Goal: Find contact information: Find contact information

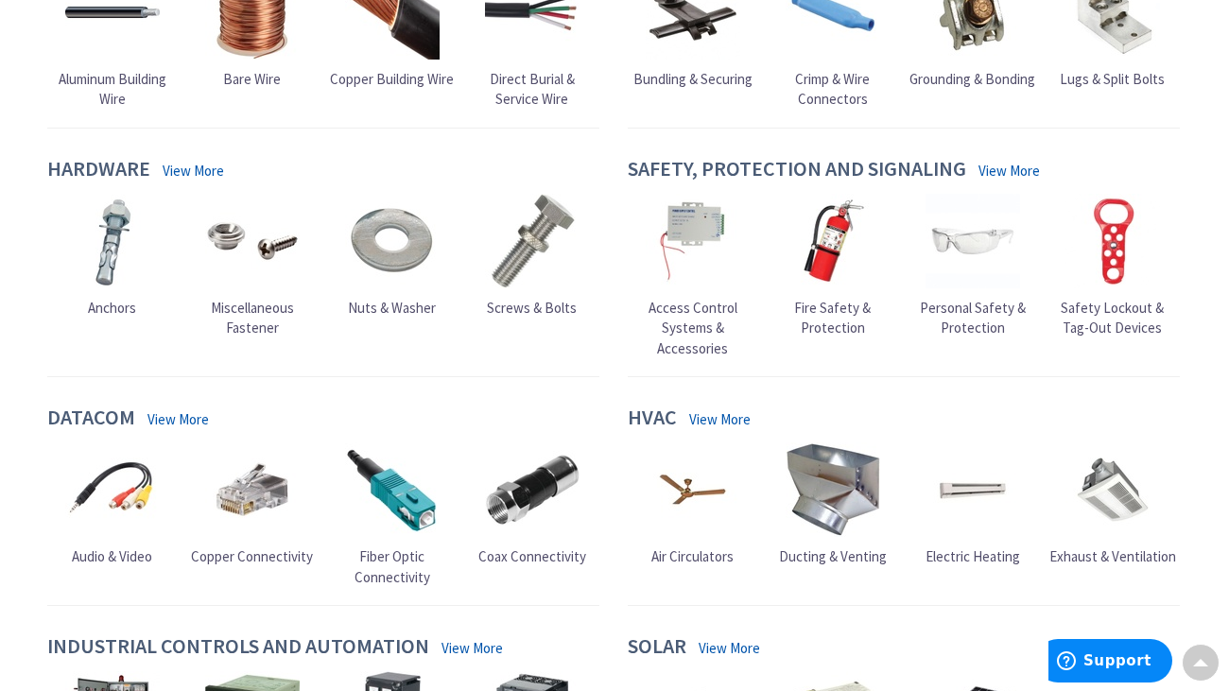
scroll to position [1975, 0]
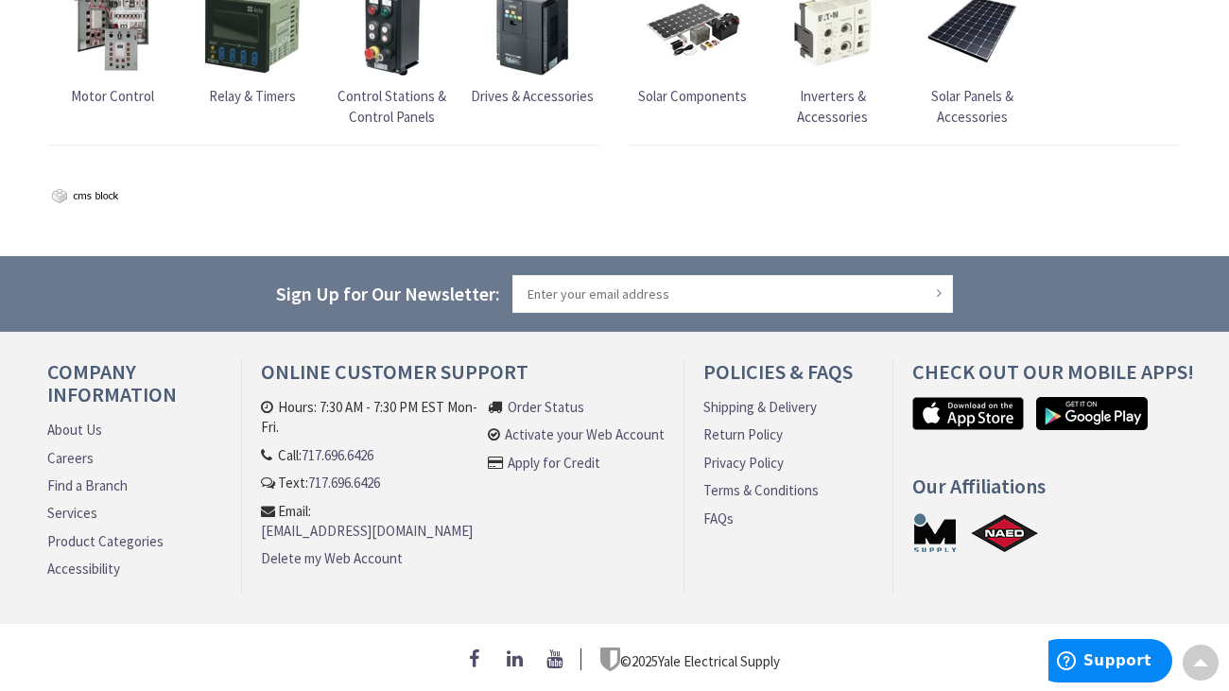
click at [96, 423] on link "About Us" at bounding box center [74, 430] width 55 height 20
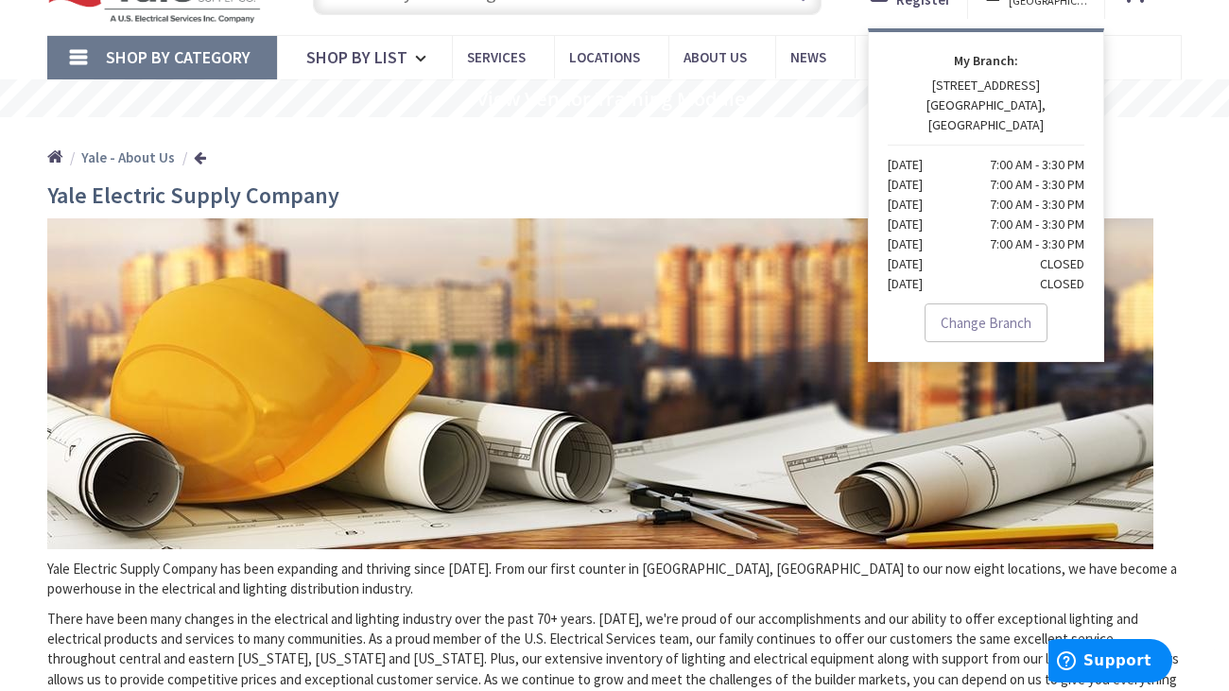
scroll to position [95, 0]
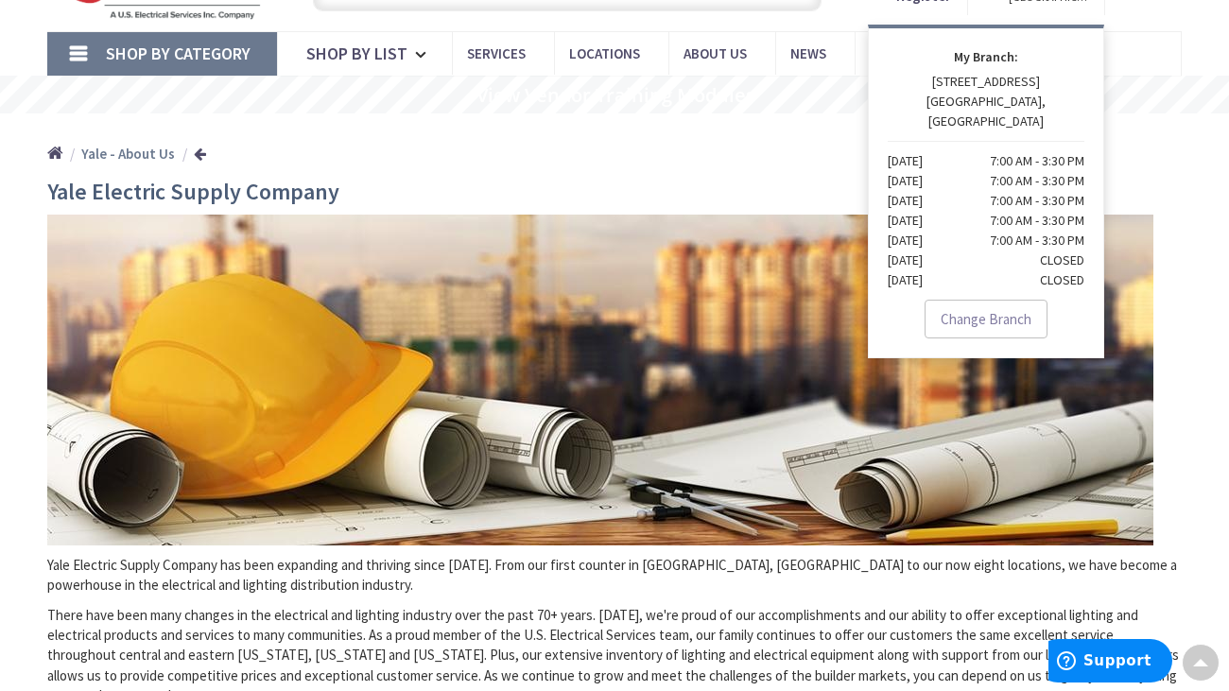
click at [1204, 492] on main "Yale Electric Supply Company Yale Electric Supply Company has been expanding an…" at bounding box center [614, 511] width 1229 height 662
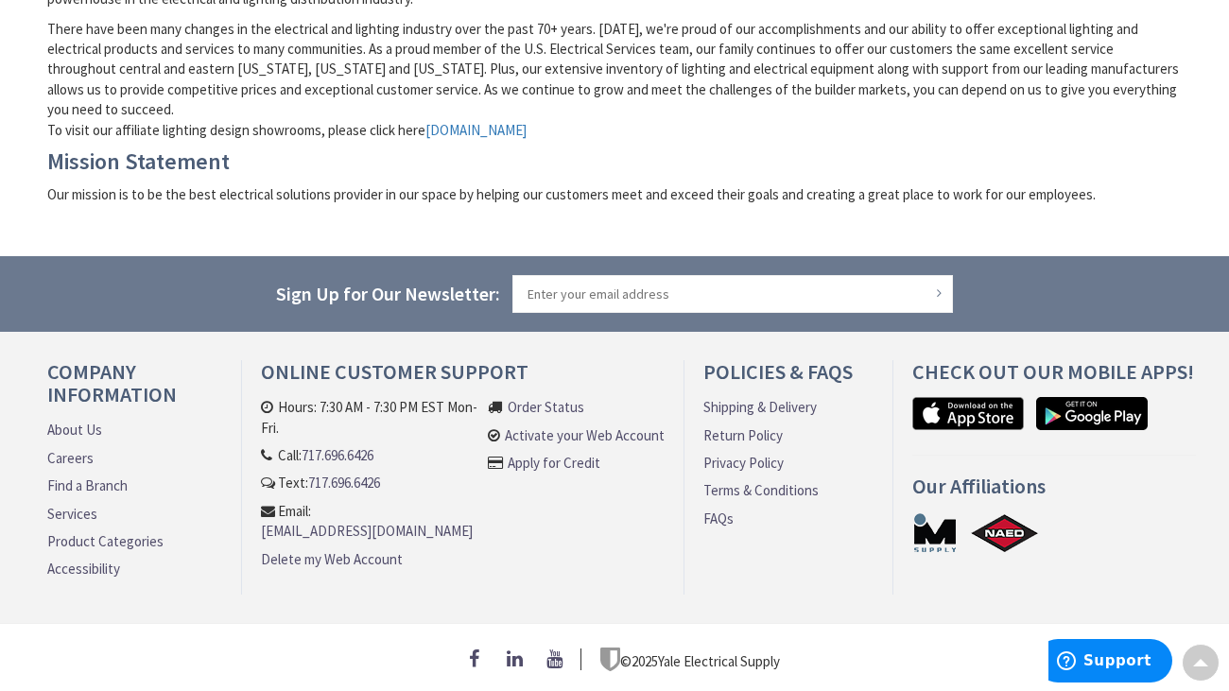
scroll to position [689, 0]
click at [67, 508] on link "Services" at bounding box center [72, 514] width 50 height 20
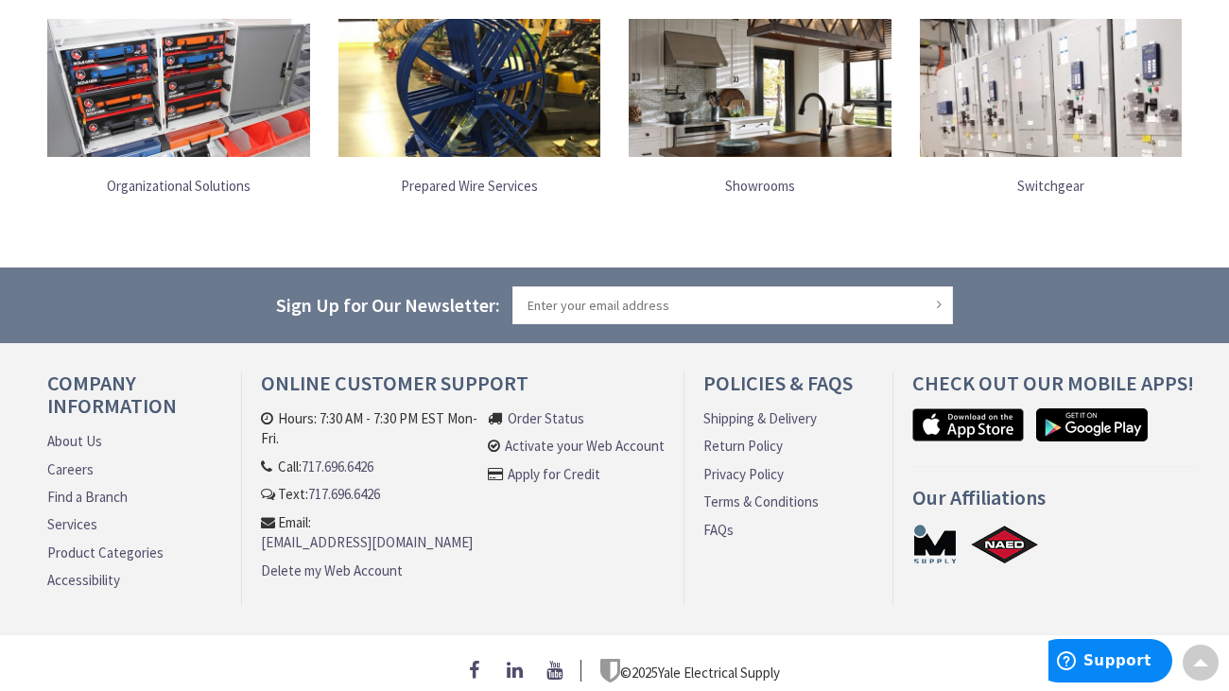
scroll to position [537, 0]
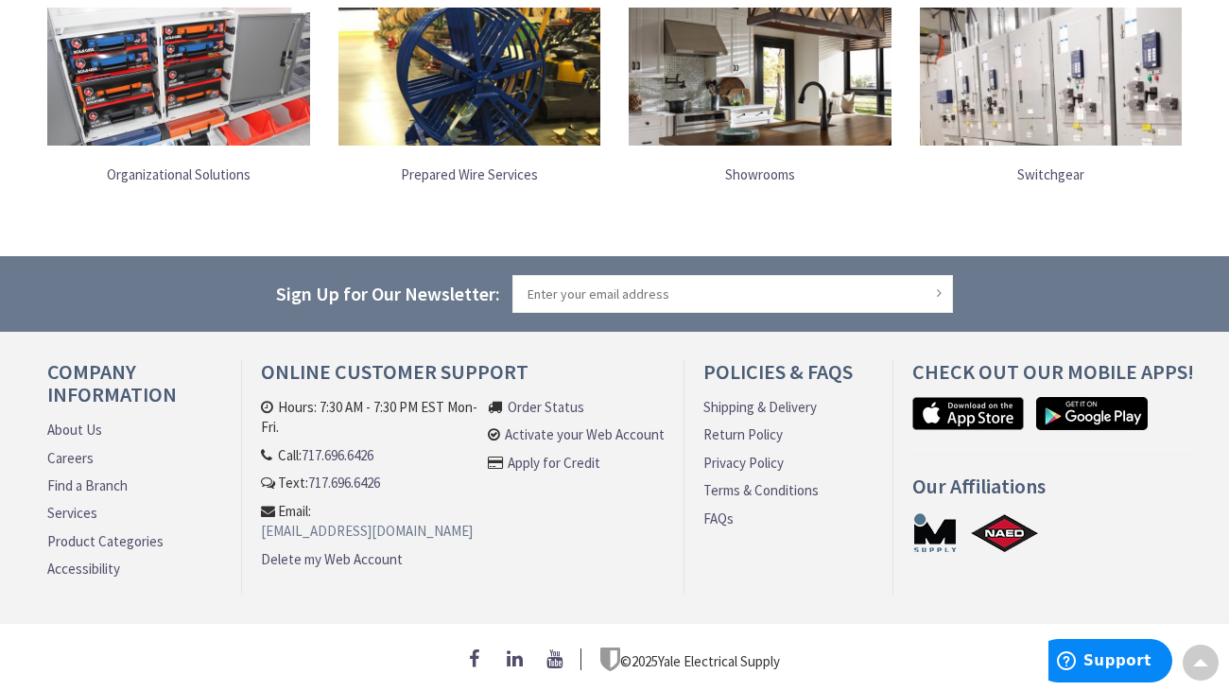
drag, startPoint x: 258, startPoint y: 501, endPoint x: 509, endPoint y: 504, distance: 251.4
click at [509, 504] on div "Online Customer Support Hours: 7:30 AM - 7:30 PM EST Mon-Fri. Call: 717.696.642…" at bounding box center [462, 477] width 441 height 234
copy link "[EMAIL_ADDRESS][DOMAIN_NAME]"
click at [344, 519] on ul "Hours: 7:30 AM - 7:30 PM EST Mon-Fri. Call: 717.696.6426 Text: 717.696.6426 Ema…" at bounding box center [369, 487] width 216 height 180
click at [329, 521] on link "[EMAIL_ADDRESS][DOMAIN_NAME]" at bounding box center [367, 531] width 212 height 20
